Goal: Task Accomplishment & Management: Complete application form

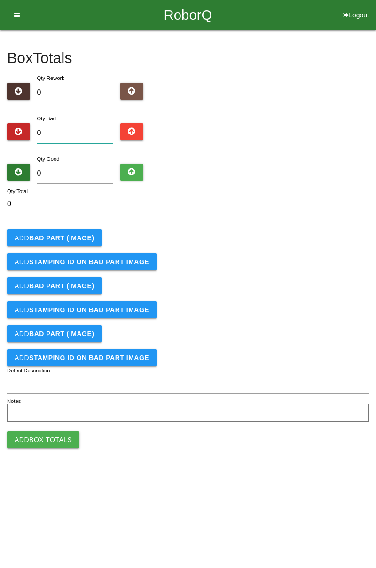
click at [79, 129] on input "0" at bounding box center [75, 133] width 77 height 20
type input "1"
type input "16"
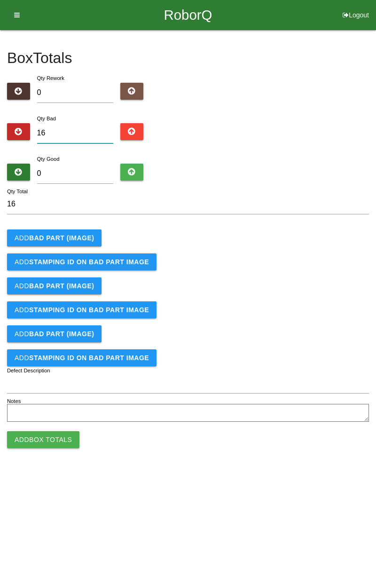
type input "16"
click at [95, 173] on input "0" at bounding box center [75, 174] width 77 height 20
type input "7"
type input "23"
type input "76"
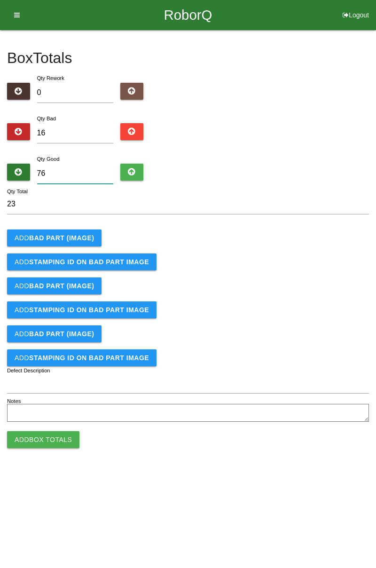
type input "92"
type input "7"
type input "23"
type input "76"
type input "92"
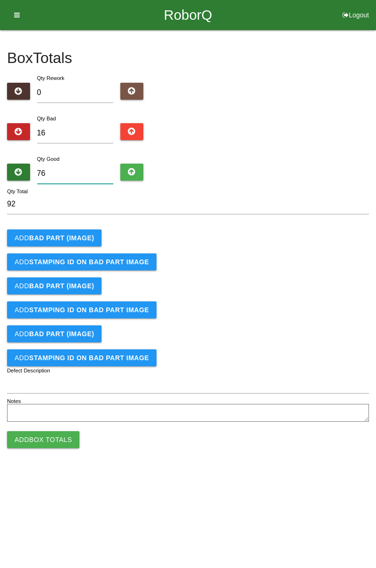
type input "766"
type input "782"
type input "76"
type input "92"
type input "7"
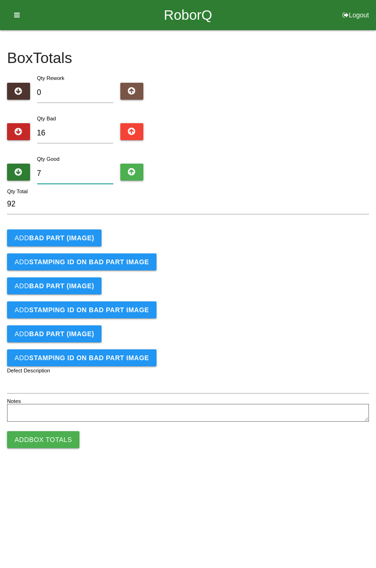
type input "23"
type input "0"
type input "16"
type input "6"
type input "22"
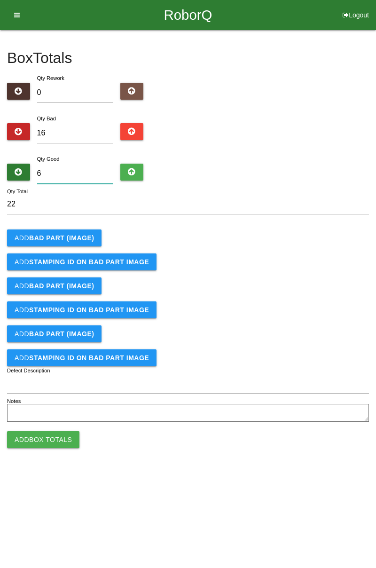
type input "66"
type input "82"
type input "6"
type input "22"
type input "64"
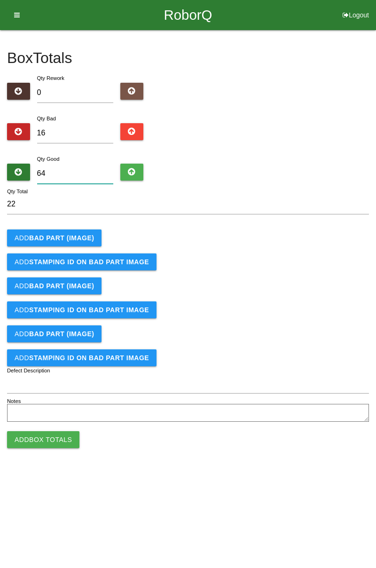
type input "80"
type input "6"
type input "22"
type input "68"
type input "84"
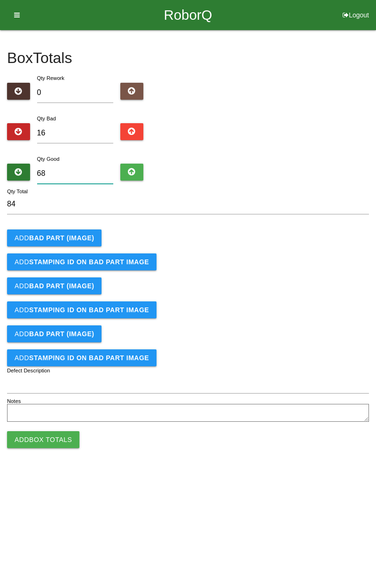
type input "68"
click at [68, 233] on button "Add BAD PART (IMAGE)" at bounding box center [54, 237] width 94 height 17
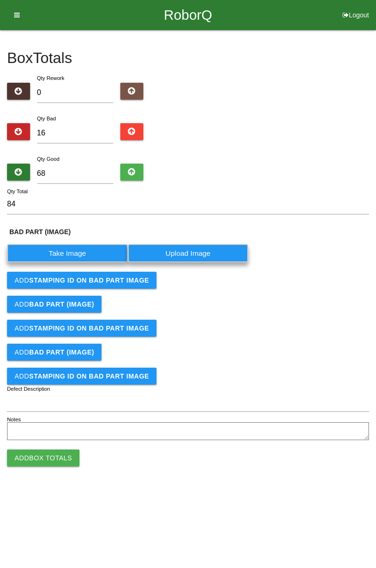
click at [71, 256] on label "Take Image" at bounding box center [67, 253] width 121 height 18
click at [0, 0] on \(IMAGE\) "Take Image" at bounding box center [0, 0] width 0 height 0
click at [147, 288] on button "Add STAMPING ID on BAD PART Image" at bounding box center [81, 280] width 149 height 17
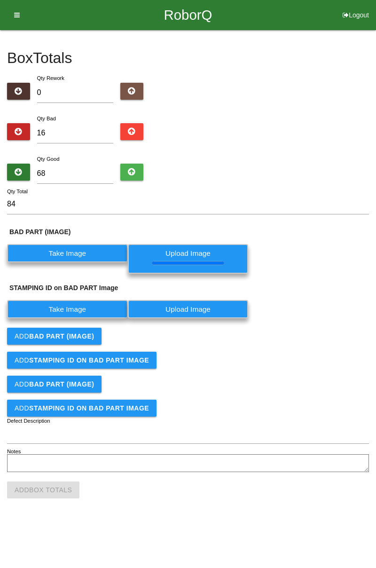
click at [96, 307] on label "Take Image" at bounding box center [67, 309] width 121 height 18
click at [0, 0] on PART "Take Image" at bounding box center [0, 0] width 0 height 0
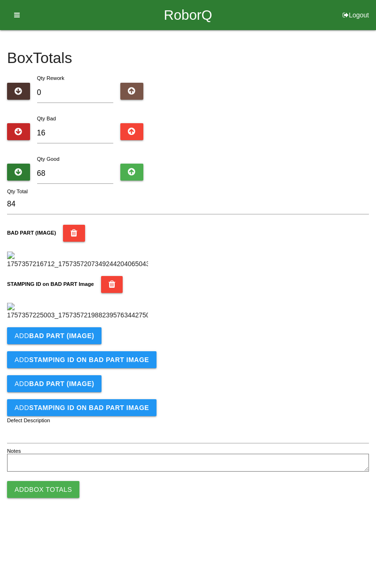
scroll to position [207, 0]
click at [85, 339] on b "BAD PART (IMAGE)" at bounding box center [61, 336] width 65 height 8
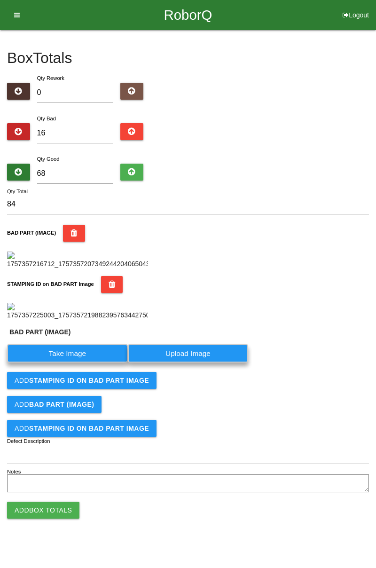
click at [82, 362] on label "Take Image" at bounding box center [67, 353] width 121 height 18
click at [0, 0] on \(IMAGE\) "Take Image" at bounding box center [0, 0] width 0 height 0
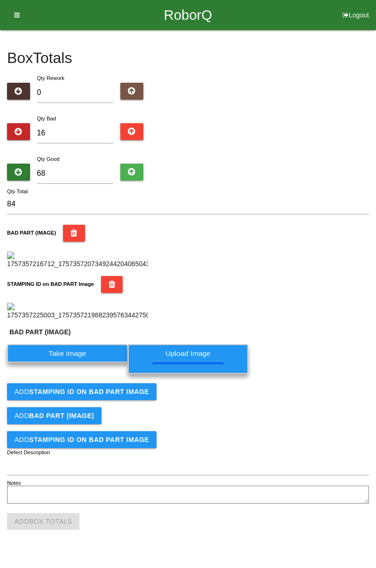
click at [133, 395] on b "STAMPING ID on BAD PART Image" at bounding box center [89, 392] width 120 height 8
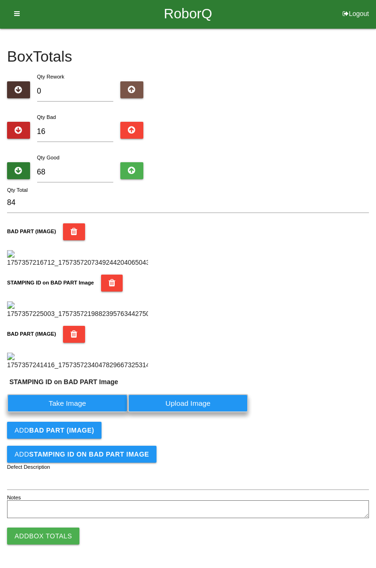
scroll to position [382, 0]
click at [86, 403] on label "Take Image" at bounding box center [67, 403] width 121 height 18
click at [0, 0] on PART "Take Image" at bounding box center [0, 0] width 0 height 0
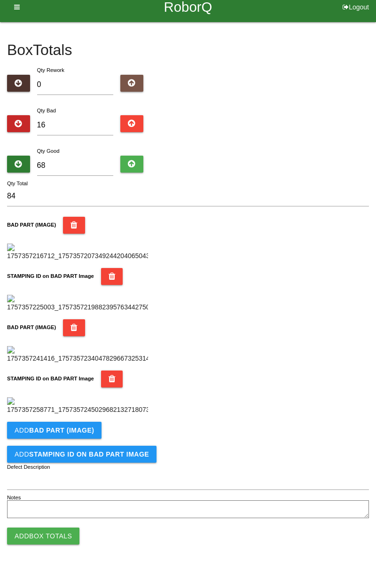
scroll to position [488, 0]
click at [111, 370] on button "STAMPING ID on BAD PART Image" at bounding box center [112, 378] width 22 height 17
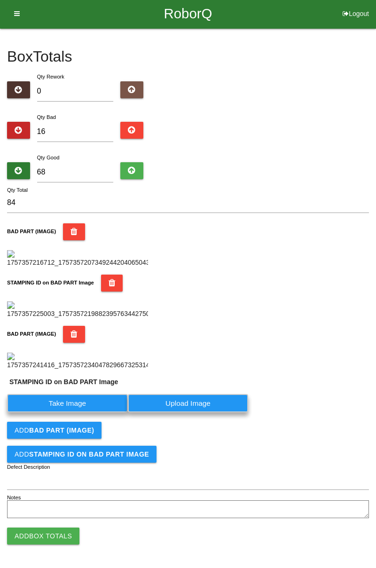
click at [77, 326] on button "BAD PART (IMAGE)" at bounding box center [74, 334] width 22 height 17
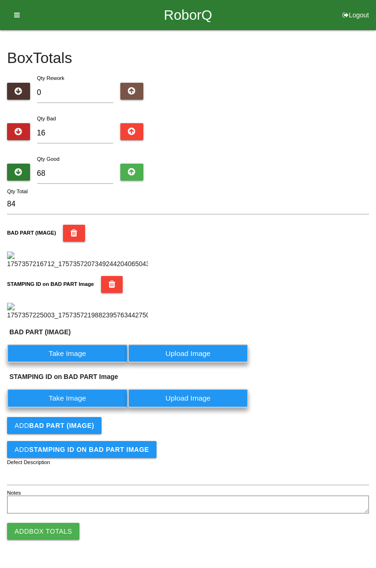
click at [83, 353] on label "Take Image" at bounding box center [67, 353] width 121 height 18
click at [0, 0] on \(IMAGE\) "Take Image" at bounding box center [0, 0] width 0 height 0
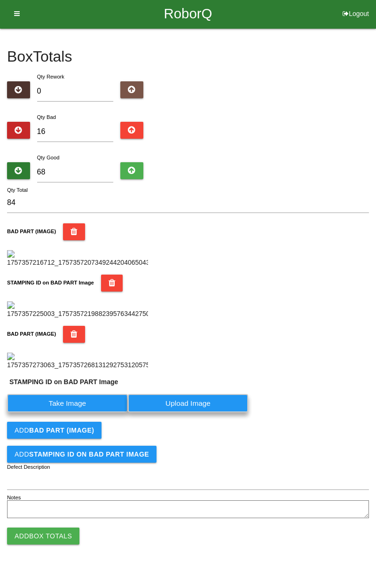
scroll to position [382, 0]
click at [101, 402] on label "Take Image" at bounding box center [67, 403] width 121 height 18
click at [0, 0] on PART "Take Image" at bounding box center [0, 0] width 0 height 0
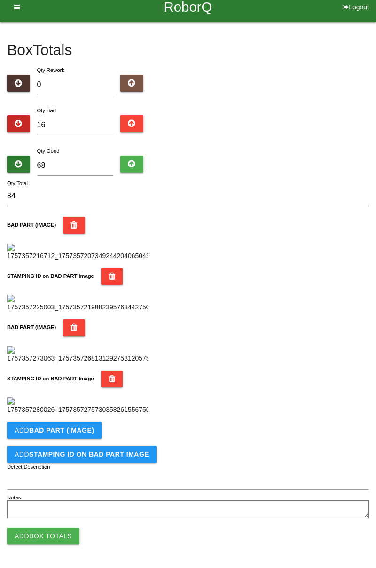
scroll to position [515, 0]
click at [91, 429] on button "Add BAD PART (IMAGE)" at bounding box center [54, 430] width 94 height 17
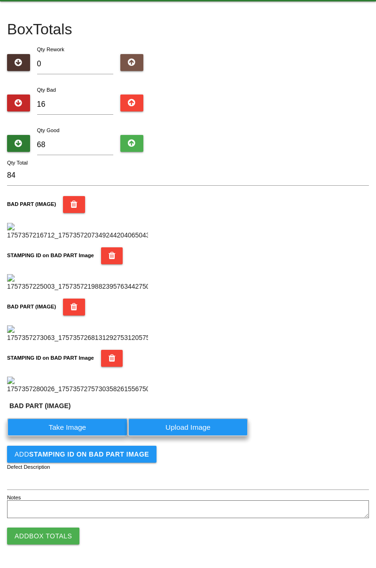
click at [82, 436] on label "Take Image" at bounding box center [67, 427] width 121 height 18
click at [0, 0] on \(IMAGE\) "Take Image" at bounding box center [0, 0] width 0 height 0
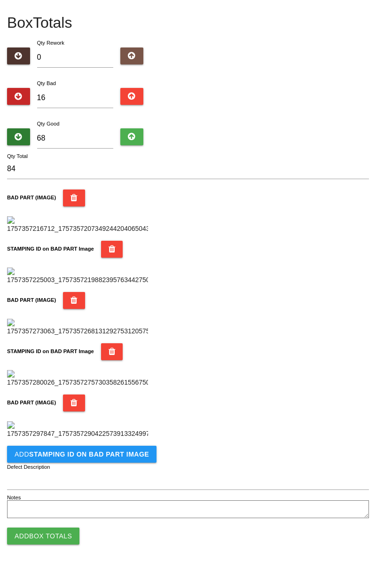
click at [124, 439] on img at bounding box center [77, 429] width 141 height 17
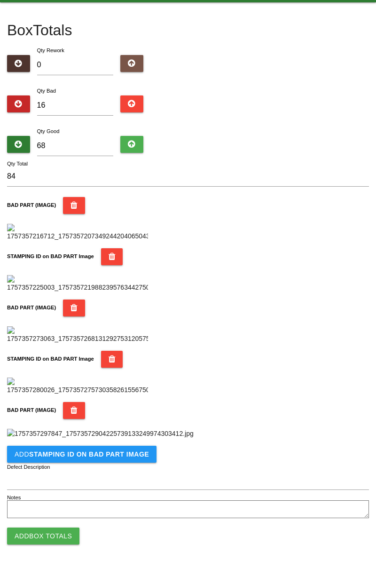
scroll to position [890, 0]
click at [120, 455] on b "STAMPING ID on BAD PART Image" at bounding box center [89, 454] width 120 height 8
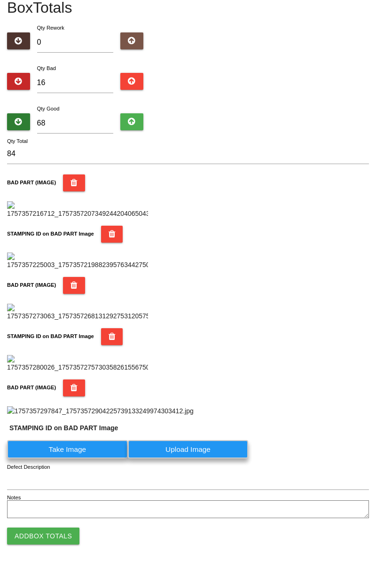
click at [85, 458] on label "Take Image" at bounding box center [67, 449] width 121 height 18
click at [0, 0] on PART "Take Image" at bounding box center [0, 0] width 0 height 0
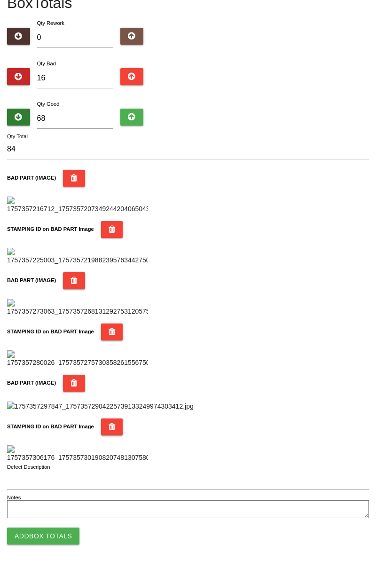
scroll to position [1044, 0]
click at [59, 538] on button "Add Box Totals" at bounding box center [43, 535] width 72 height 17
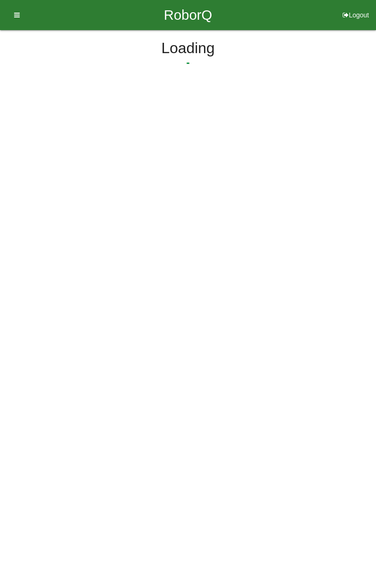
scroll to position [0, 0]
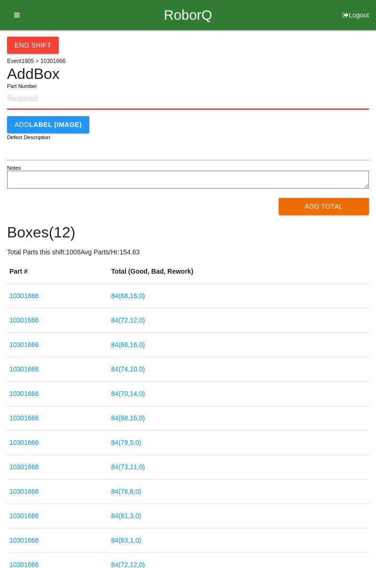
click at [137, 296] on link "84 ( 68 , 16 , 0 )" at bounding box center [128, 296] width 34 height 8
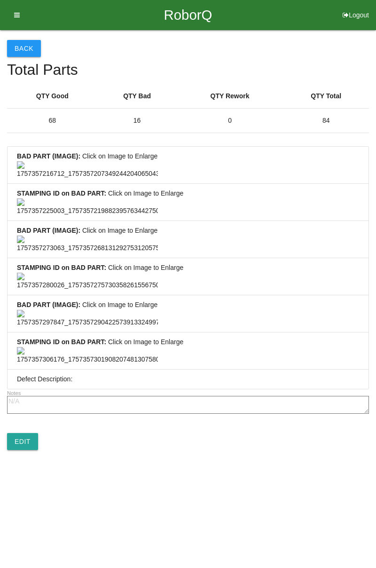
scroll to position [699, 0]
click at [26, 450] on link "Edit" at bounding box center [22, 441] width 31 height 17
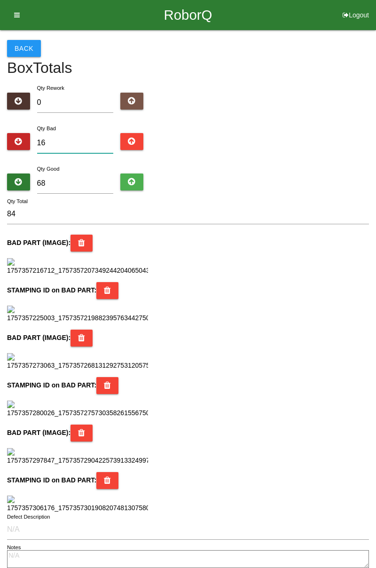
click at [68, 144] on input "16" at bounding box center [75, 143] width 77 height 20
type input "1"
type input "69"
type input "0"
type input "68"
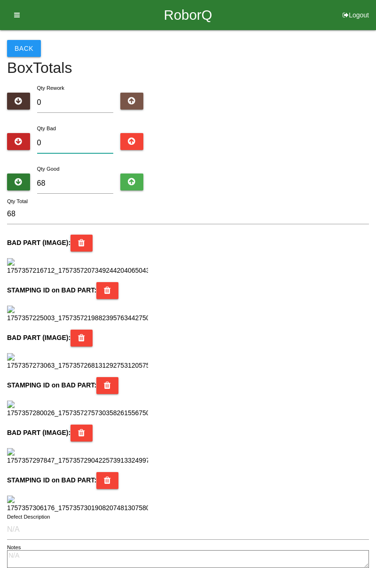
type input "2"
type input "70"
type input "26"
type input "94"
type input "26"
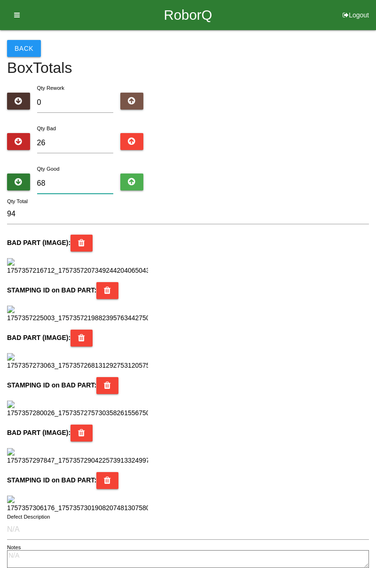
click at [61, 183] on input "68" at bounding box center [75, 183] width 77 height 20
type input "6"
type input "32"
type input "0"
type input "26"
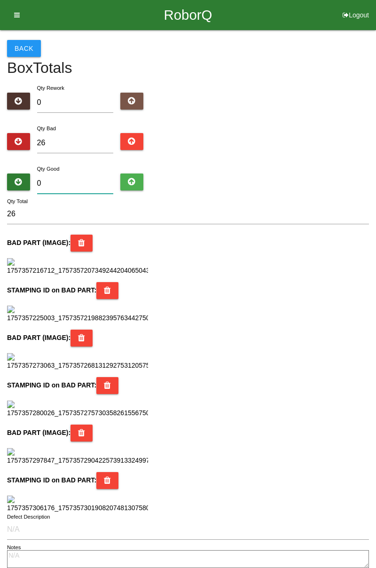
type input "5"
type input "31"
type input "58"
type input "84"
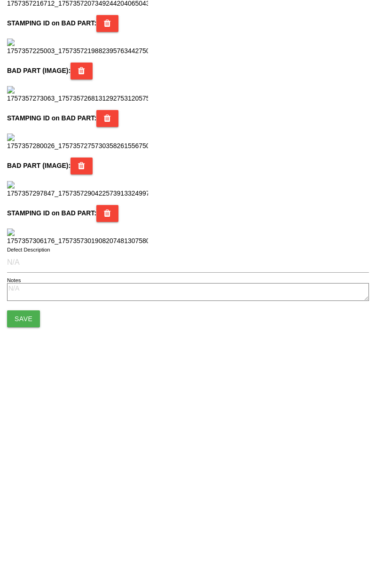
scroll to position [835, 0]
type input "58"
click at [32, 508] on button "Save" at bounding box center [23, 512] width 33 height 17
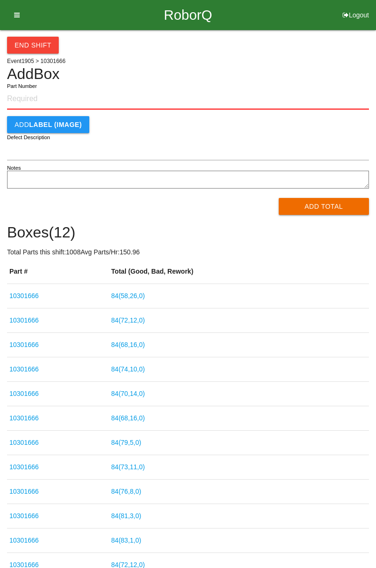
click at [362, 286] on td "84 ( 58 , 26 , 0 )" at bounding box center [239, 296] width 260 height 24
paste input "10301666"
type input "10301666"
click at [334, 208] on button "Add Total" at bounding box center [324, 206] width 91 height 17
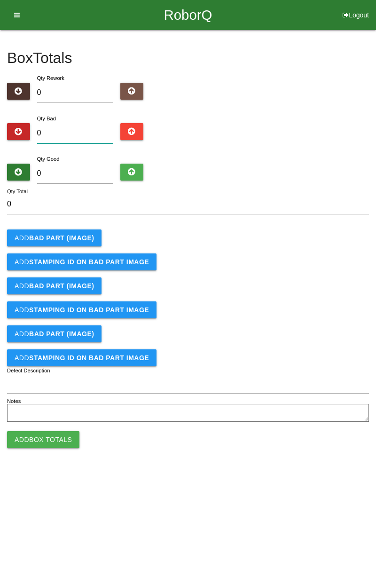
click at [82, 129] on input "0" at bounding box center [75, 133] width 77 height 20
type input "8"
click at [88, 240] on b "BAD PART (IMAGE)" at bounding box center [61, 238] width 65 height 8
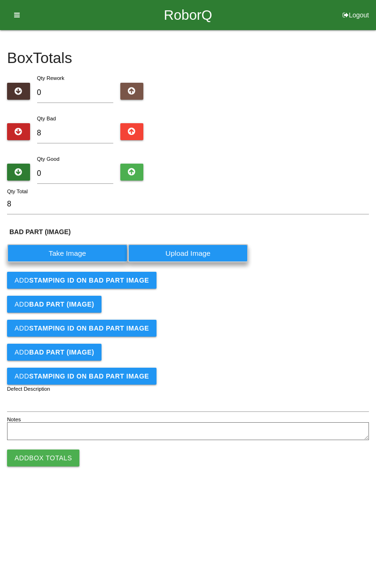
click at [80, 256] on label "Take Image" at bounding box center [67, 253] width 121 height 18
click at [0, 0] on \(IMAGE\) "Take Image" at bounding box center [0, 0] width 0 height 0
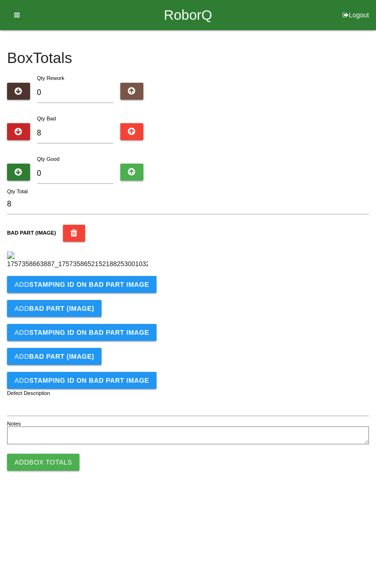
click at [124, 288] on b "STAMPING ID on BAD PART Image" at bounding box center [89, 285] width 120 height 8
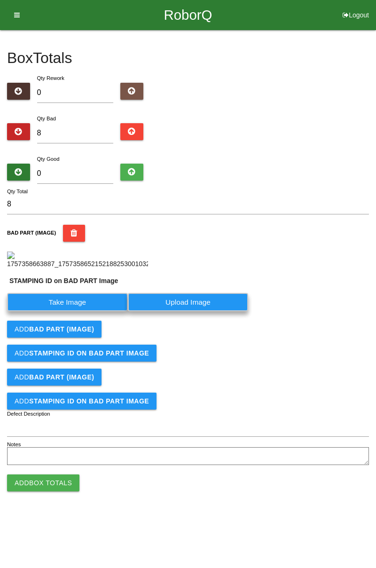
click at [81, 311] on label "Take Image" at bounding box center [67, 302] width 121 height 18
click at [0, 0] on PART "Take Image" at bounding box center [0, 0] width 0 height 0
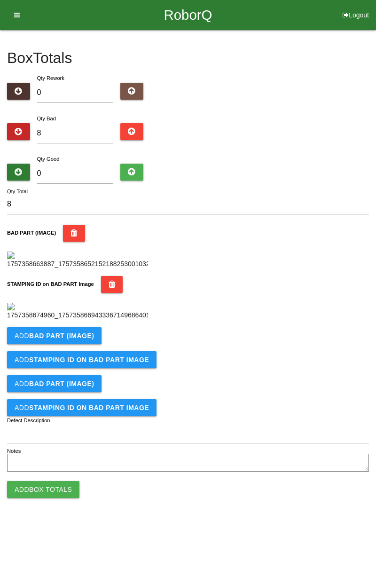
scroll to position [207, 0]
click at [86, 339] on b "BAD PART (IMAGE)" at bounding box center [61, 336] width 65 height 8
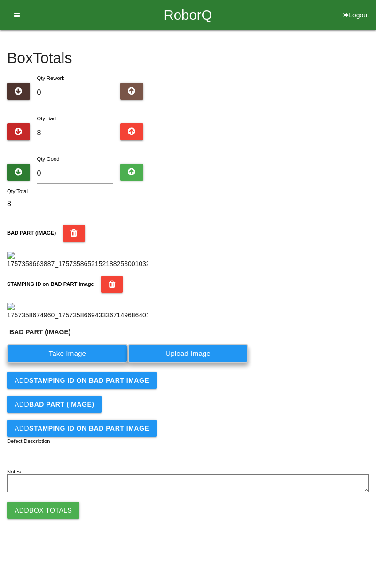
click at [71, 362] on label "Take Image" at bounding box center [67, 353] width 121 height 18
click at [0, 0] on \(IMAGE\) "Take Image" at bounding box center [0, 0] width 0 height 0
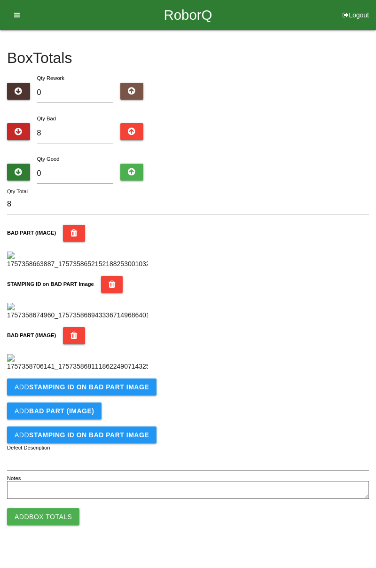
scroll to position [361, 0]
click at [122, 391] on b "STAMPING ID on BAD PART Image" at bounding box center [89, 387] width 120 height 8
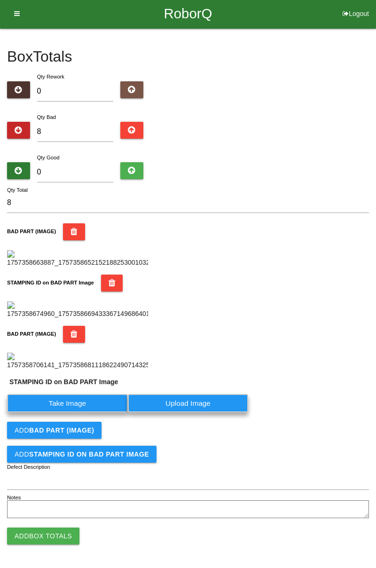
click at [90, 412] on label "Take Image" at bounding box center [67, 403] width 121 height 18
click at [0, 0] on PART "Take Image" at bounding box center [0, 0] width 0 height 0
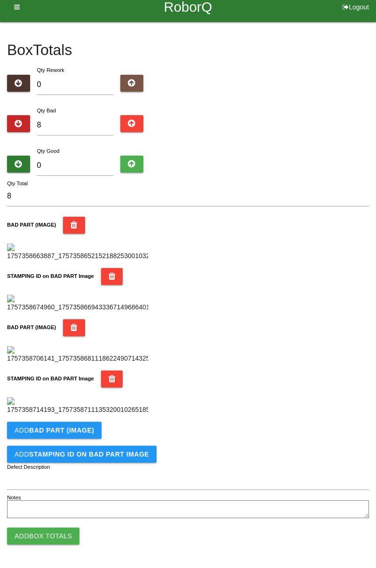
scroll to position [515, 0]
click at [85, 432] on b "BAD PART (IMAGE)" at bounding box center [61, 430] width 65 height 8
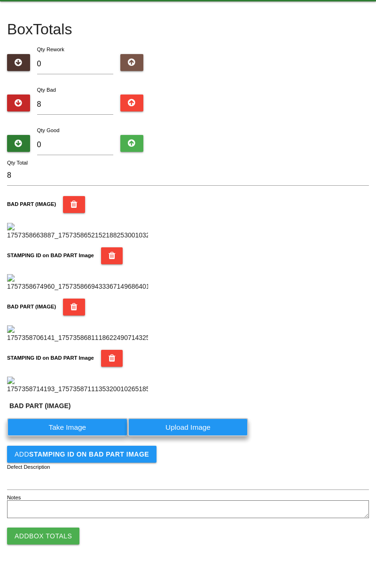
click at [79, 436] on label "Take Image" at bounding box center [67, 427] width 121 height 18
click at [0, 0] on \(IMAGE\) "Take Image" at bounding box center [0, 0] width 0 height 0
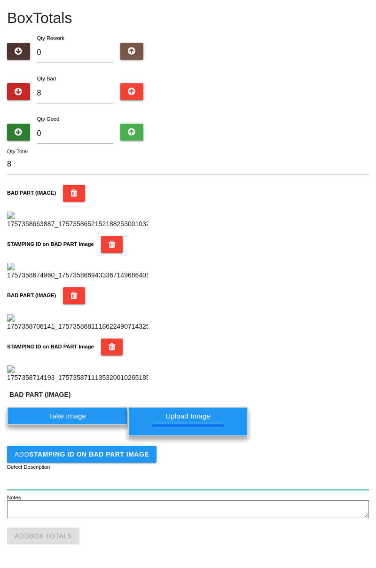
click at [125, 490] on input "Defect Description" at bounding box center [188, 480] width 362 height 20
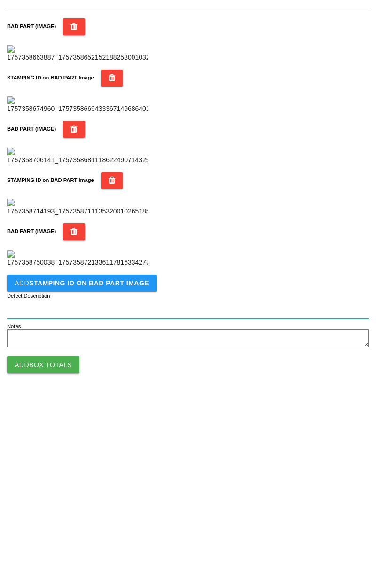
scroll to position [669, 0]
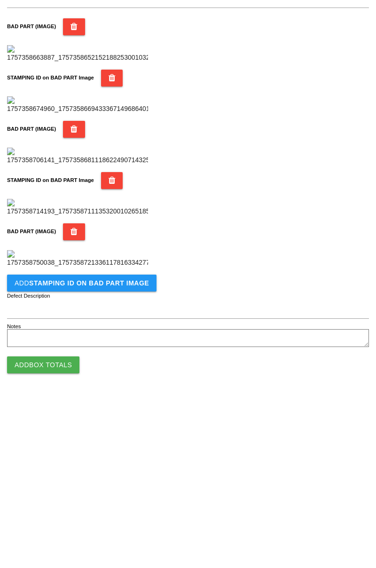
click at [136, 458] on button "Add STAMPING ID on BAD PART Image" at bounding box center [81, 454] width 149 height 17
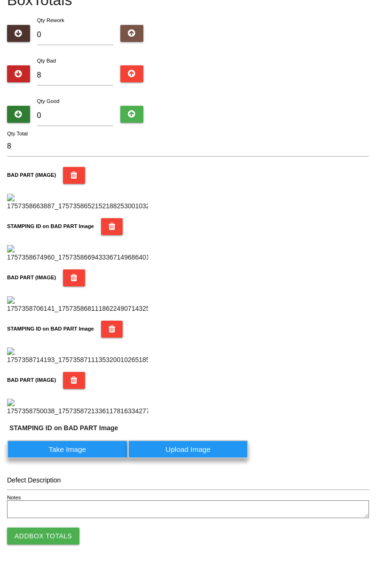
click at [85, 458] on label "Take Image" at bounding box center [67, 449] width 121 height 18
click at [0, 0] on PART "Take Image" at bounding box center [0, 0] width 0 height 0
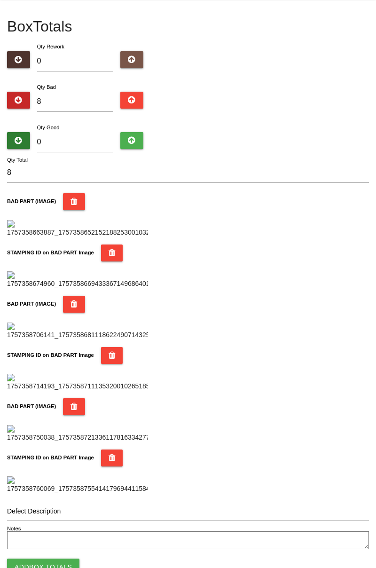
scroll to position [0, 0]
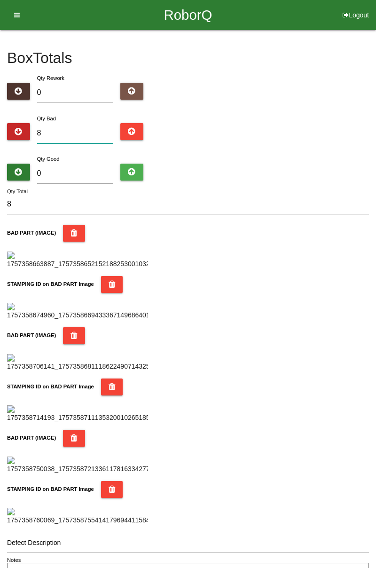
click at [73, 131] on input "8" at bounding box center [75, 133] width 77 height 20
type input "0"
type input "1"
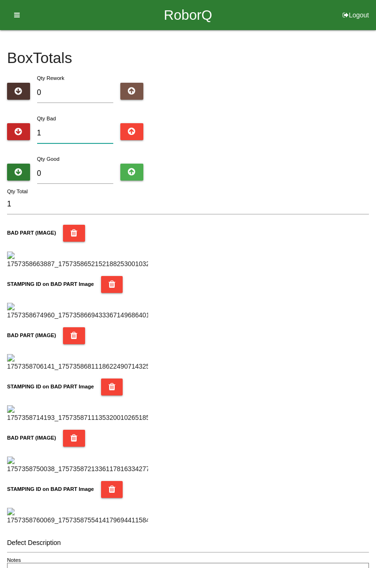
type input "11"
type input "1"
type input "12"
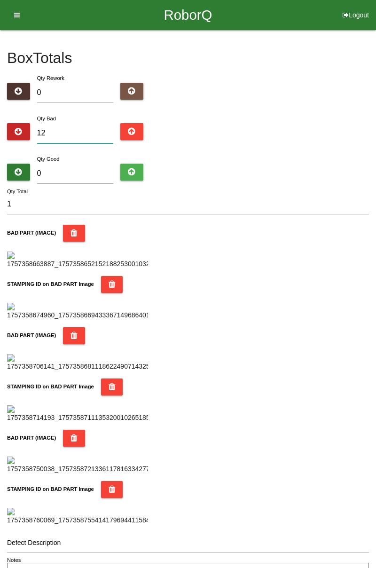
type input "12"
click at [88, 170] on input "0" at bounding box center [75, 174] width 77 height 20
type input "7"
type input "19"
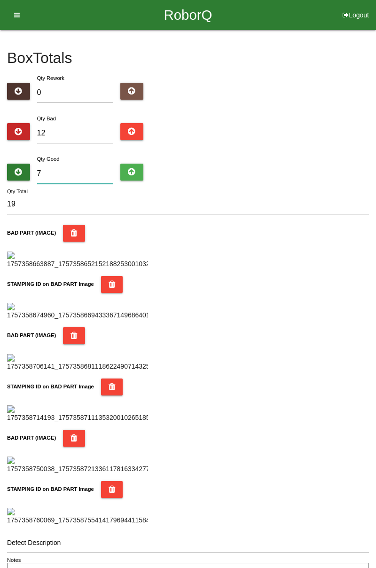
type input "72"
type input "84"
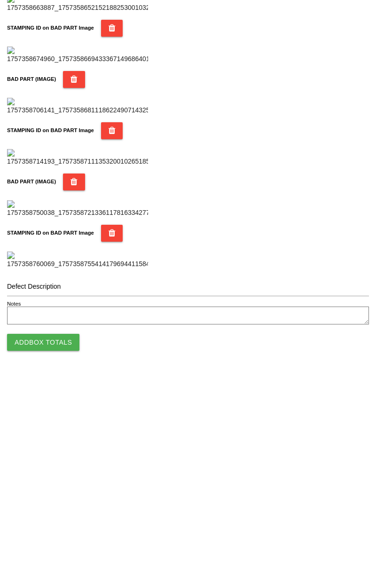
scroll to position [823, 0]
type input "72"
click at [65, 541] on button "Add Box Totals" at bounding box center [43, 535] width 72 height 17
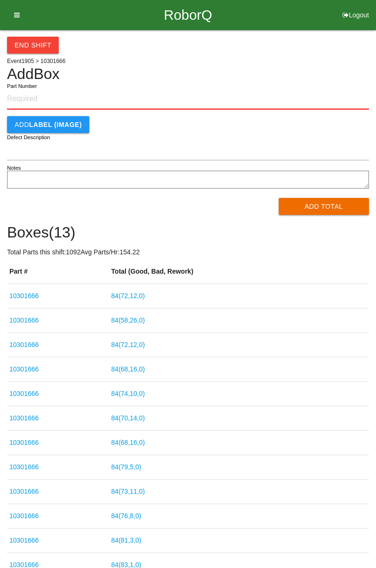
click at [48, 50] on button "End Shift" at bounding box center [33, 45] width 52 height 17
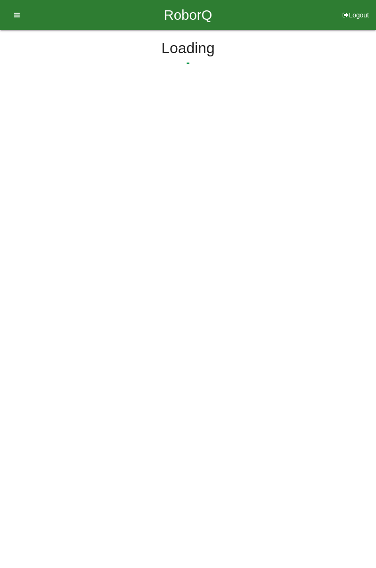
select select "3"
select select "30"
select select "2"
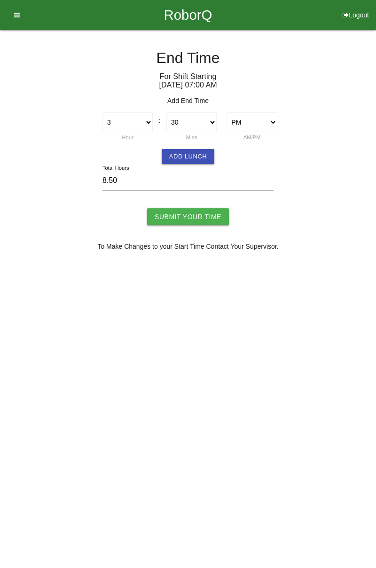
click at [194, 154] on button "Add Lunch" at bounding box center [188, 156] width 53 height 15
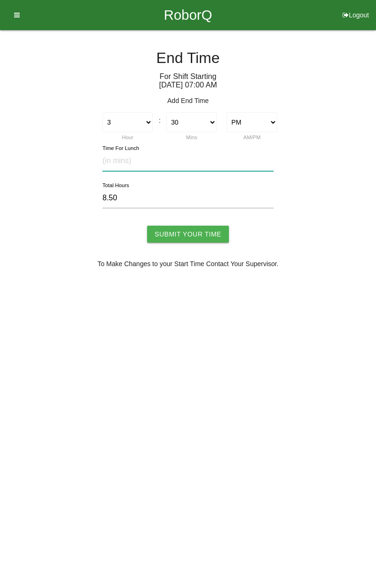
click at [149, 157] on input "text" at bounding box center [187, 161] width 171 height 20
type input "30"
type input "8.00"
click at [212, 228] on input "Submit Your Time" at bounding box center [188, 234] width 82 height 17
type input "Processing..."
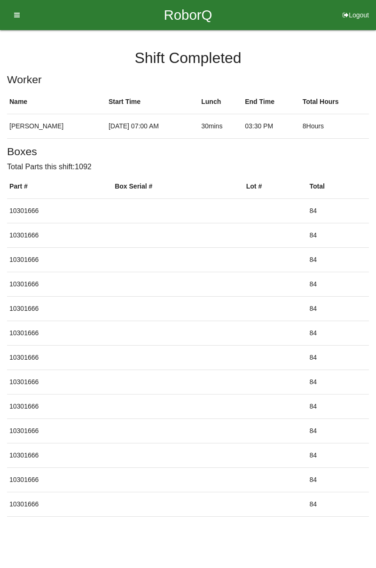
click at [359, 7] on button "Logout" at bounding box center [356, 3] width 40 height 7
select select "Worker"
